Goal: Find specific page/section: Find specific page/section

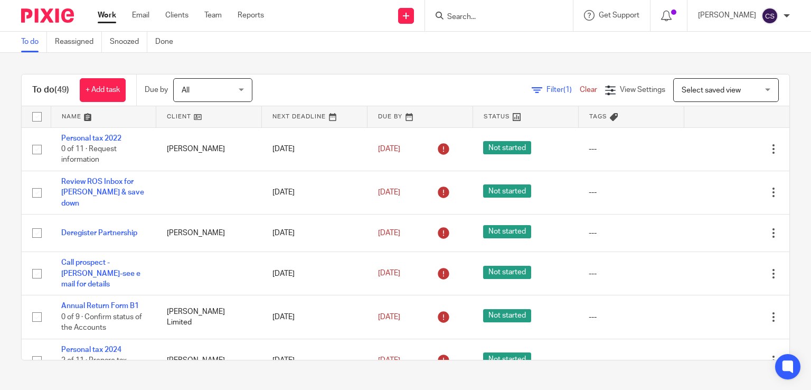
click at [448, 19] on input "Search" at bounding box center [493, 18] width 95 height 10
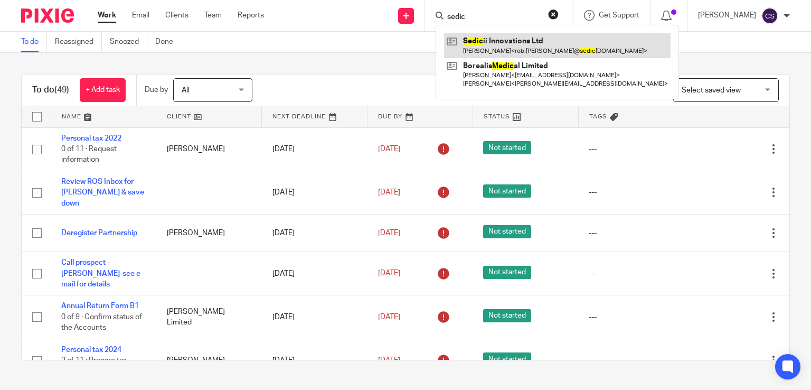
type input "sedic"
click at [511, 45] on link at bounding box center [557, 45] width 227 height 24
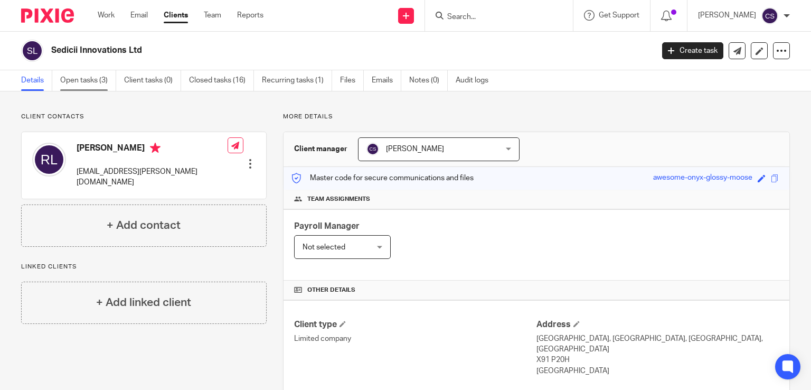
click at [101, 82] on link "Open tasks (3)" at bounding box center [88, 80] width 56 height 21
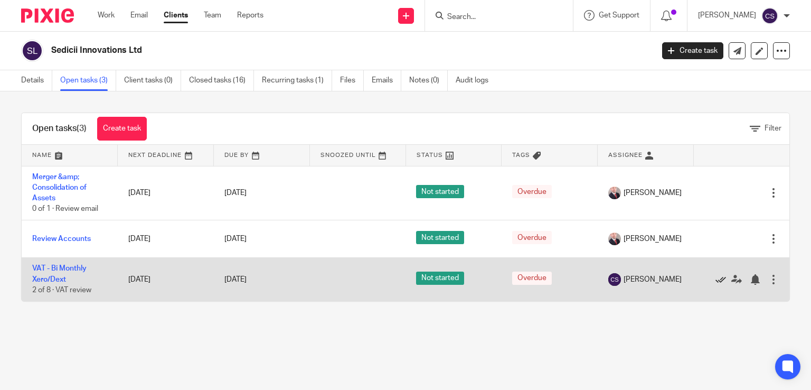
click at [716, 279] on icon at bounding box center [721, 279] width 11 height 11
